Goal: Task Accomplishment & Management: Complete application form

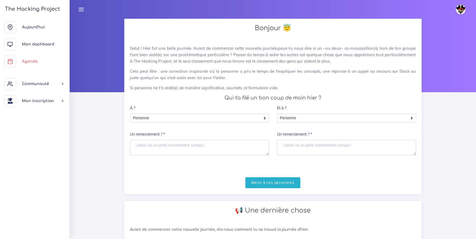
click at [34, 61] on span "Agenda" at bounding box center [30, 61] width 16 height 4
click at [204, 117] on span "Personne" at bounding box center [195, 118] width 130 height 9
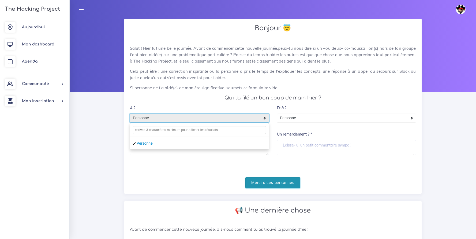
click at [273, 179] on input "Merci à ces personnes" at bounding box center [272, 182] width 55 height 11
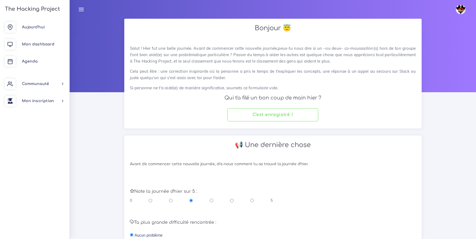
click at [251, 201] on input "radio" at bounding box center [251, 200] width 3 height 5
radio input "true"
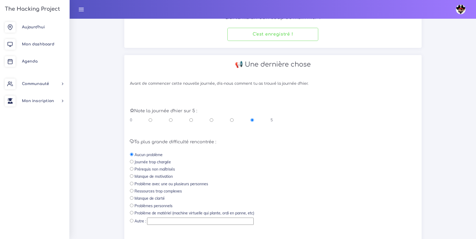
scroll to position [118, 0]
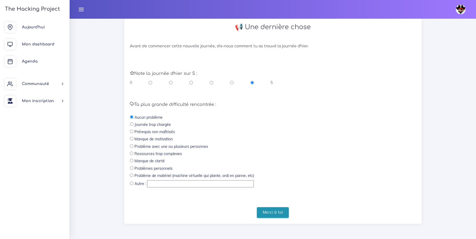
click at [266, 214] on input "Merci à toi" at bounding box center [273, 212] width 32 height 11
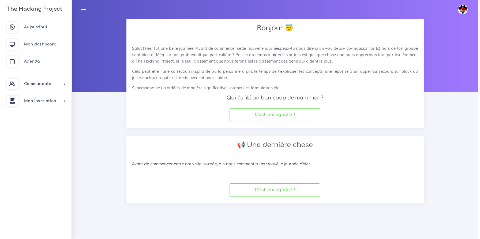
scroll to position [0, 0]
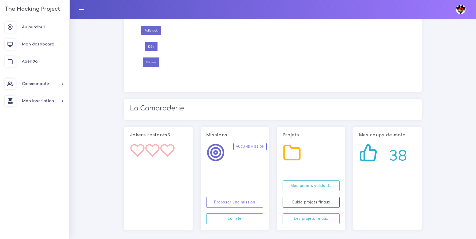
scroll to position [482, 0]
click at [30, 60] on span "Agenda" at bounding box center [30, 61] width 16 height 4
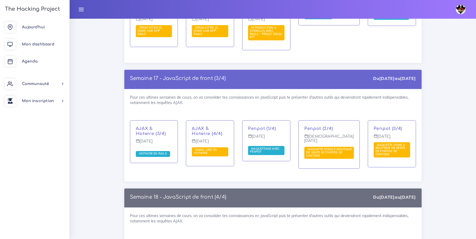
scroll to position [3188, 0]
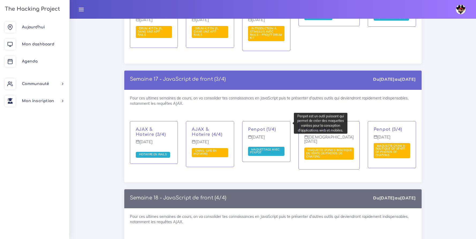
click at [274, 147] on span "Maquettage avec Penpot" at bounding box center [266, 151] width 36 height 9
click at [260, 148] on span "Maquettage avec Penpot" at bounding box center [264, 151] width 29 height 7
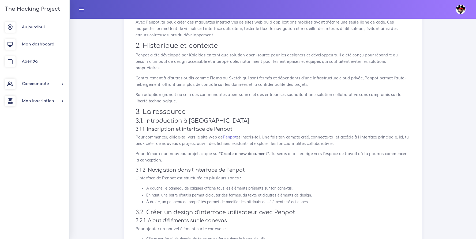
scroll to position [102, 0]
click at [231, 136] on link "Penpot" at bounding box center [230, 136] width 14 height 5
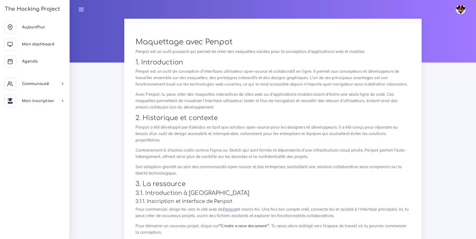
scroll to position [0, 0]
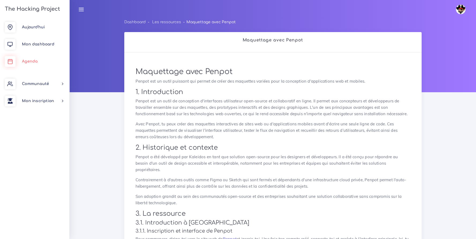
click at [28, 61] on span "Agenda" at bounding box center [30, 61] width 16 height 4
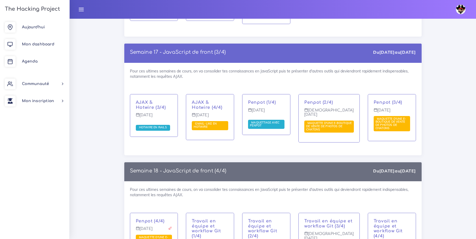
scroll to position [3216, 0]
